Goal: Task Accomplishment & Management: Manage account settings

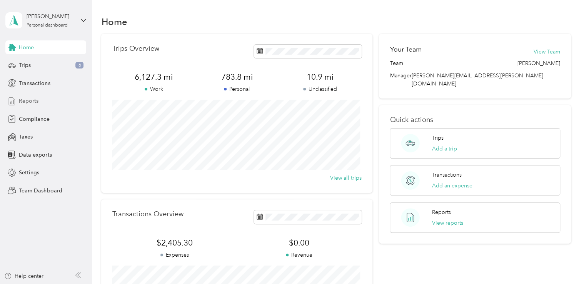
click at [25, 100] on span "Reports" at bounding box center [29, 101] width 20 height 8
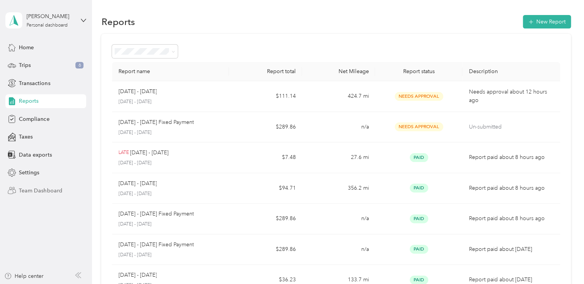
click at [27, 185] on div "Team Dashboard" at bounding box center [45, 190] width 81 height 14
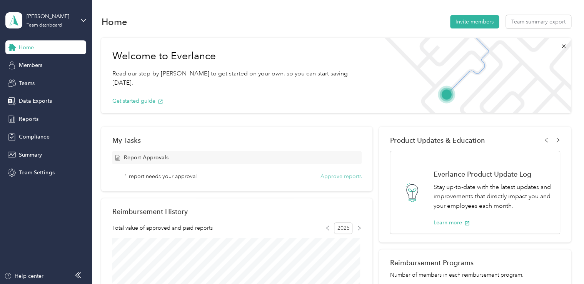
click at [338, 177] on button "Approve reports" at bounding box center [340, 176] width 41 height 8
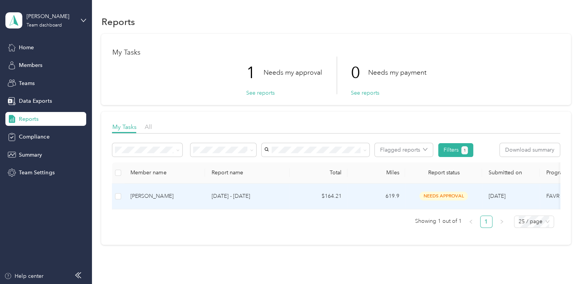
click at [174, 196] on div "[PERSON_NAME]" at bounding box center [164, 196] width 68 height 8
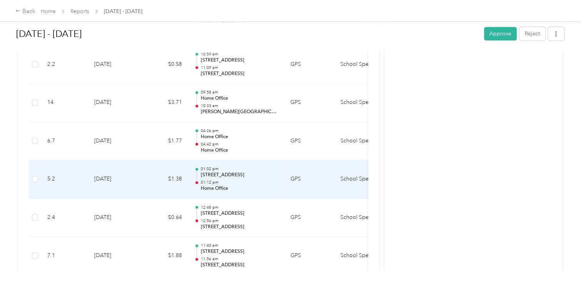
scroll to position [1749, 0]
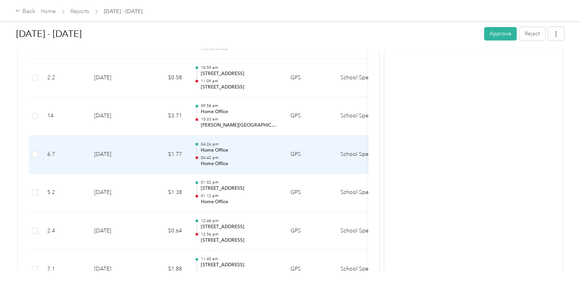
click at [197, 143] on div at bounding box center [196, 155] width 5 height 24
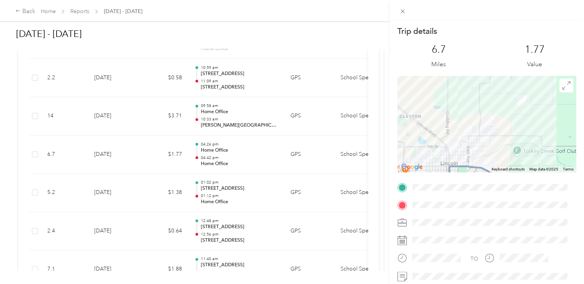
click at [295, 112] on div "Trip details This trip cannot be edited because it is either under review, appr…" at bounding box center [292, 142] width 584 height 284
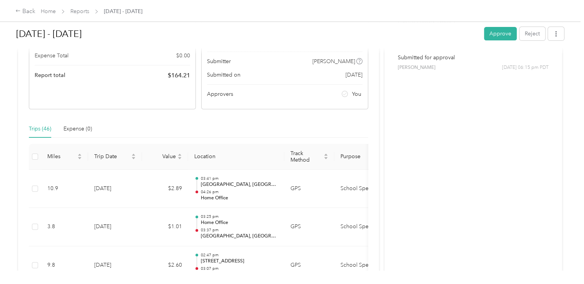
scroll to position [0, 0]
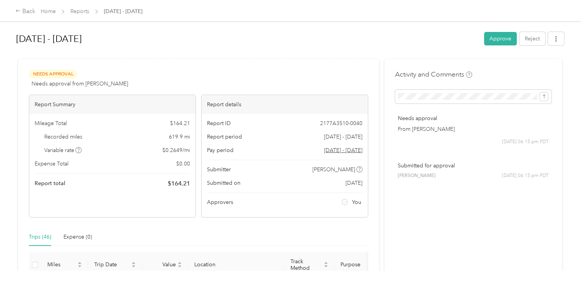
click at [413, 47] on h1 "[DATE] - [DATE]" at bounding box center [247, 39] width 462 height 18
click at [500, 43] on button "Approve" at bounding box center [500, 38] width 33 height 13
